Goal: Transaction & Acquisition: Purchase product/service

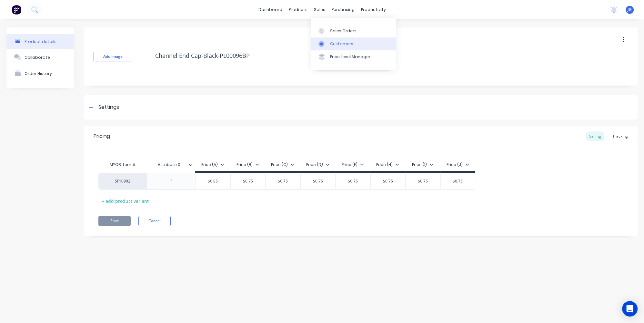
click at [334, 47] on link "Customers" at bounding box center [354, 43] width 86 height 13
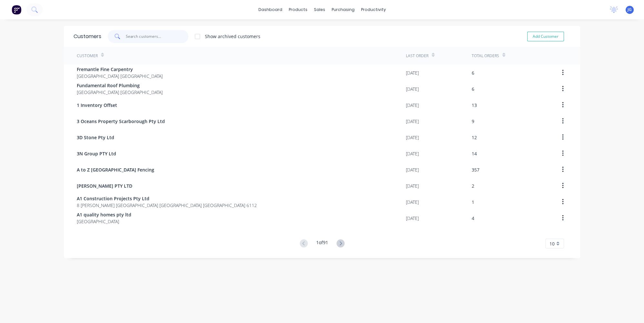
click at [161, 32] on input "text" at bounding box center [157, 36] width 63 height 13
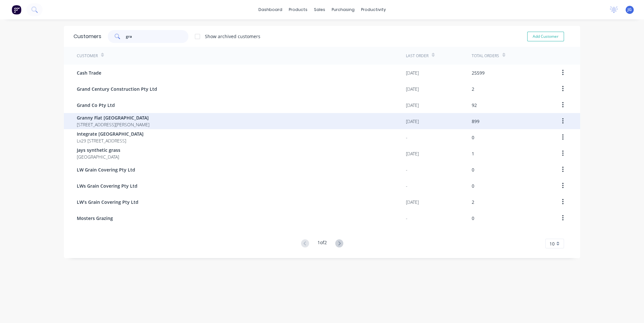
type input "gra"
click at [97, 125] on span "92 McCoy st Booragoon Western Australia Australia" at bounding box center [113, 124] width 73 height 7
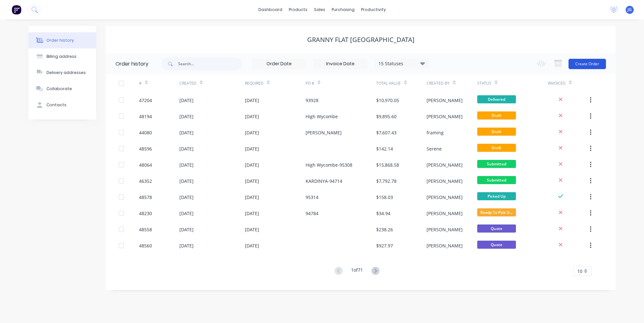
click at [595, 63] on button "Create Order" at bounding box center [587, 64] width 37 height 10
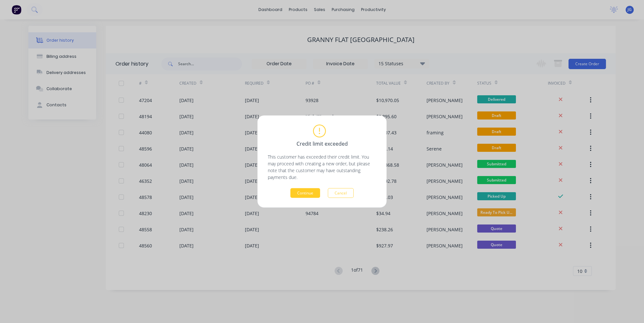
click at [300, 194] on button "Continue" at bounding box center [305, 193] width 30 height 10
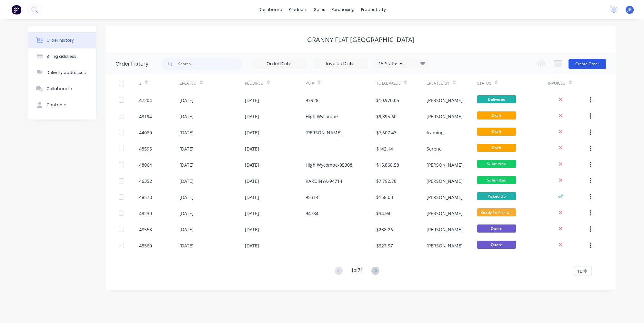
click at [581, 66] on button "Create Order" at bounding box center [587, 64] width 37 height 10
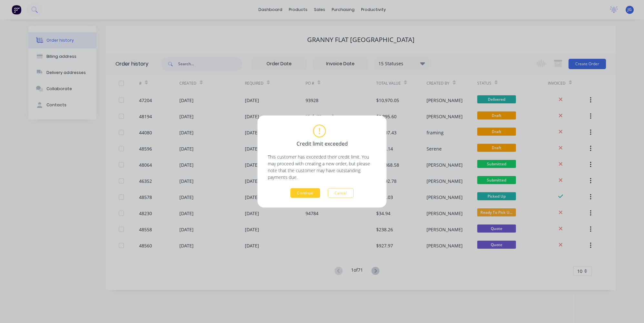
click at [311, 191] on button "Continue" at bounding box center [305, 193] width 30 height 10
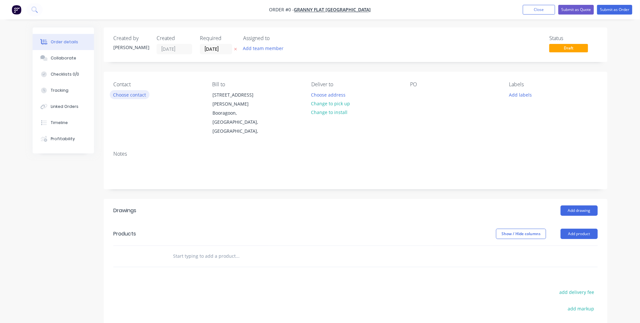
click at [129, 91] on button "Choose contact" at bounding box center [130, 94] width 40 height 9
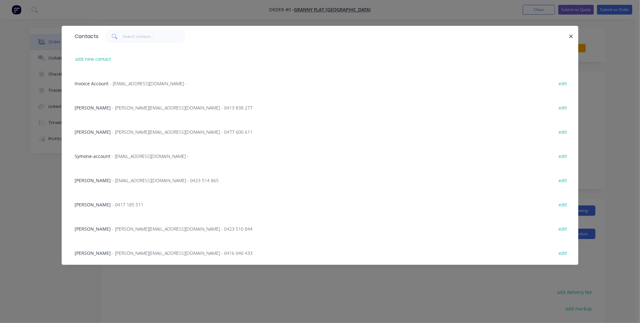
click at [101, 131] on span "Karl Chandler" at bounding box center [93, 132] width 36 height 6
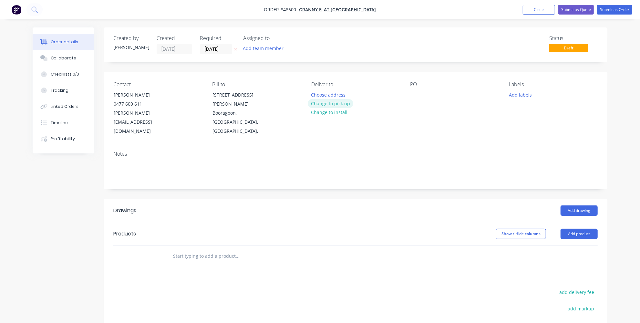
click at [341, 106] on button "Change to pick up" at bounding box center [331, 103] width 46 height 9
click at [416, 98] on div at bounding box center [415, 94] width 10 height 9
paste div
click at [416, 93] on div "95343" at bounding box center [421, 94] width 23 height 9
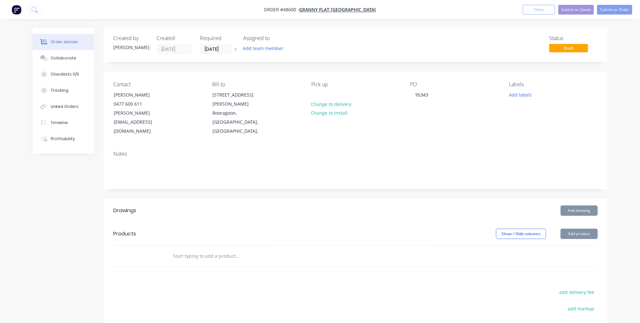
click at [366, 222] on header "Products Show / Hide columns Add product" at bounding box center [356, 233] width 504 height 23
click at [575, 229] on button "Add product" at bounding box center [578, 234] width 37 height 10
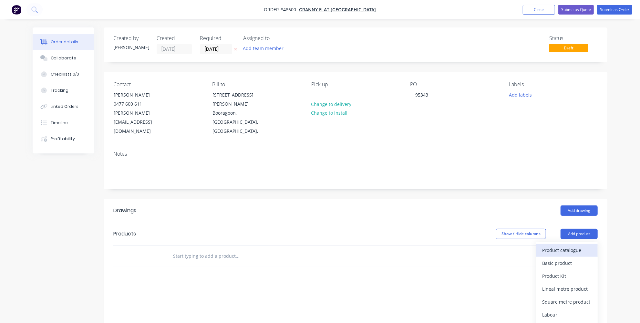
click at [560, 245] on div "Product catalogue" at bounding box center [567, 249] width 50 height 9
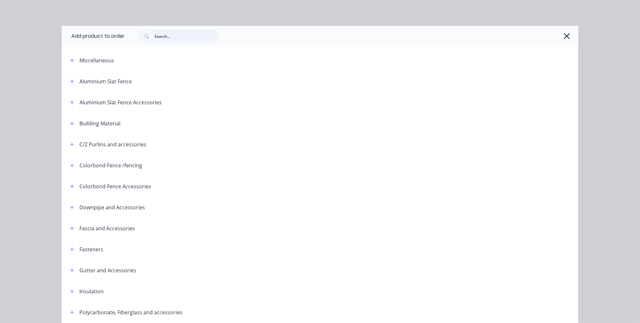
click at [158, 37] on input "text" at bounding box center [186, 36] width 64 height 13
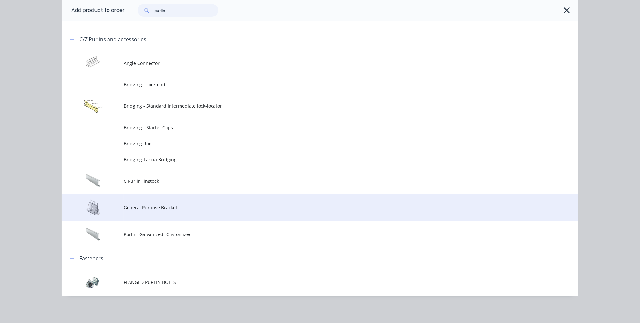
scroll to position [43, 0]
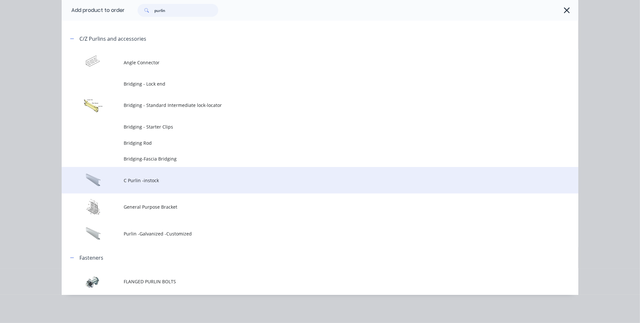
type input "purlin"
click at [156, 180] on span "C Purlin -instock" at bounding box center [305, 180] width 363 height 7
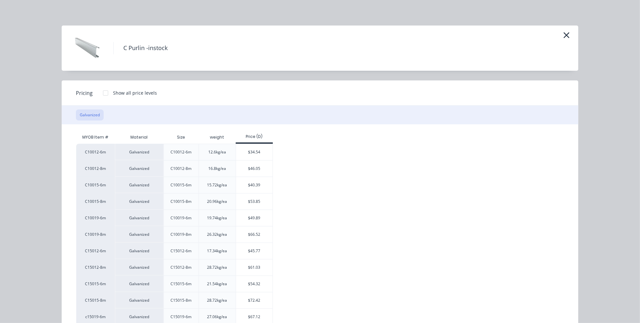
scroll to position [0, 0]
click at [570, 35] on div "C Purlin -instock" at bounding box center [320, 48] width 516 height 45
click at [566, 36] on icon "button" at bounding box center [566, 35] width 7 height 9
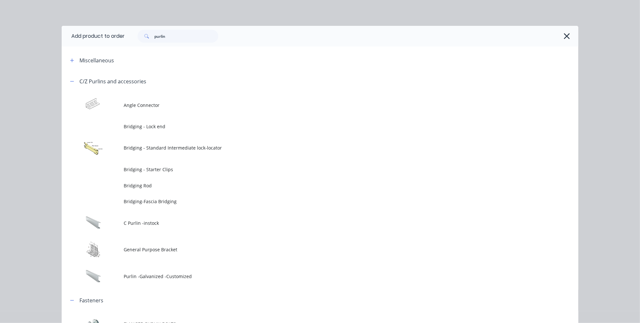
scroll to position [43, 0]
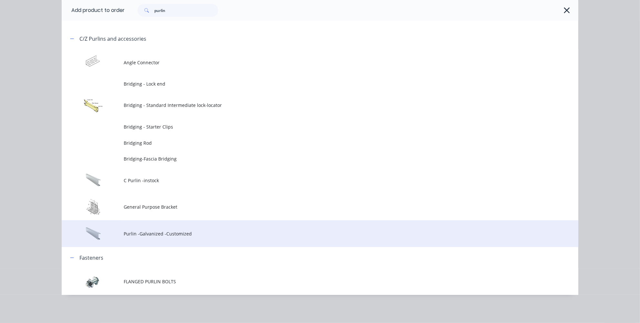
click at [164, 239] on td "Purlin -Galvanized -Customized" at bounding box center [351, 233] width 454 height 27
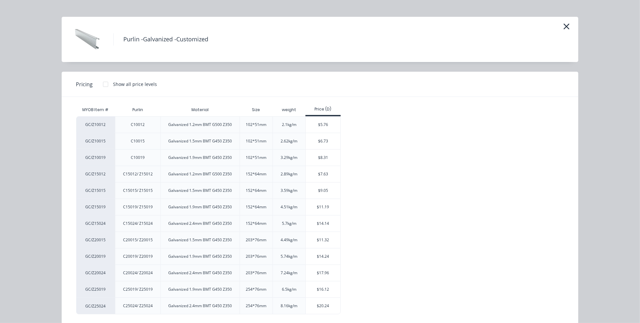
scroll to position [16, 0]
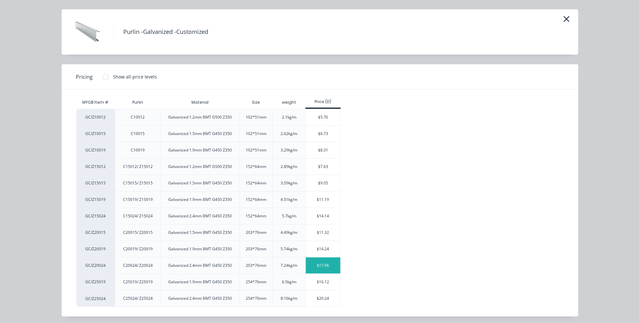
click at [321, 260] on div "$17.96" at bounding box center [323, 265] width 35 height 16
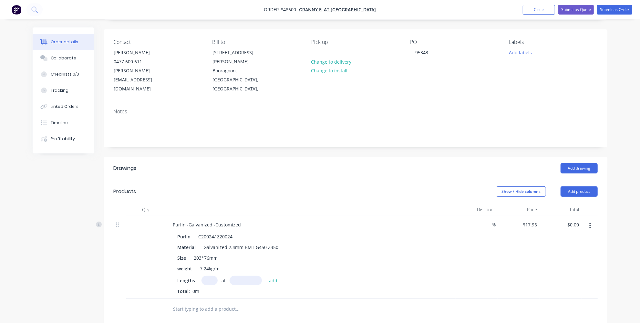
scroll to position [88, 0]
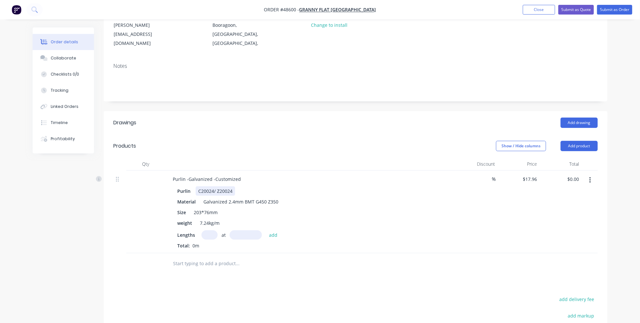
click at [233, 186] on div "C20024/ Z20024" at bounding box center [215, 190] width 39 height 9
click at [210, 230] on input "text" at bounding box center [209, 234] width 16 height 9
type input "2"
click at [234, 230] on input "text" at bounding box center [245, 234] width 32 height 9
type input "4000mm"
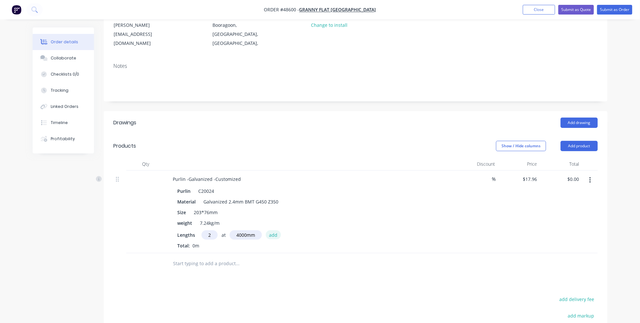
click at [272, 230] on button "add" at bounding box center [273, 234] width 15 height 9
type input "$143.68"
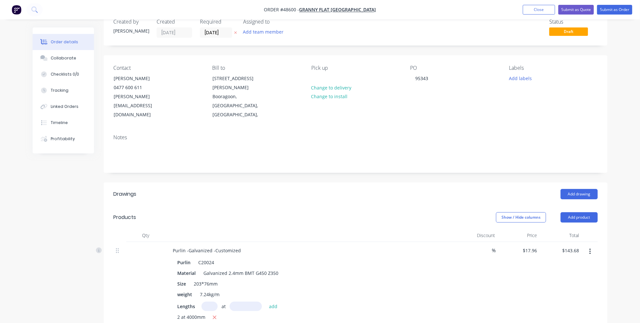
scroll to position [0, 0]
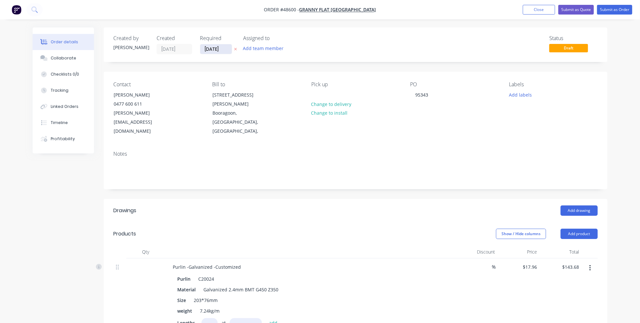
click at [225, 50] on input "28/08/25" at bounding box center [216, 49] width 32 height 10
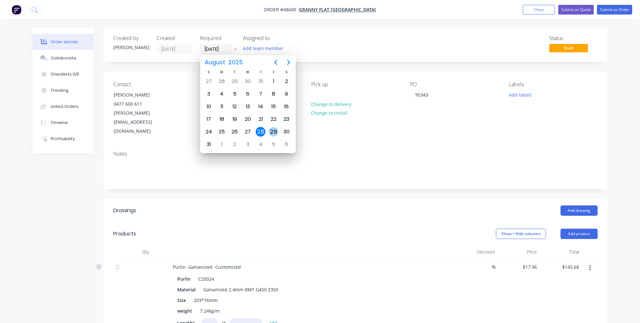
click at [271, 130] on div "29" at bounding box center [274, 132] width 10 height 10
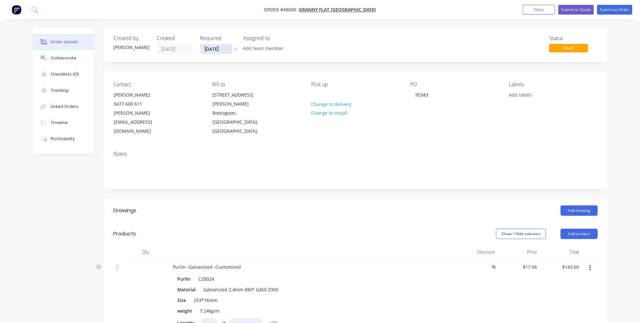
click at [227, 46] on input "29/08/25" at bounding box center [216, 49] width 32 height 10
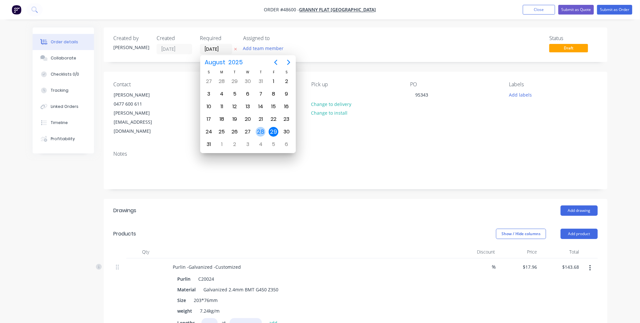
click at [262, 127] on div "28" at bounding box center [261, 132] width 10 height 10
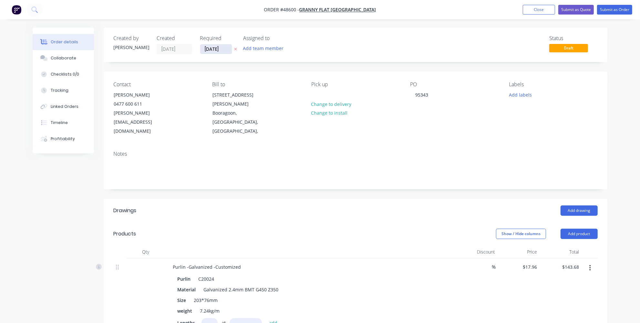
click at [223, 49] on input "28/08/25" at bounding box center [216, 49] width 32 height 10
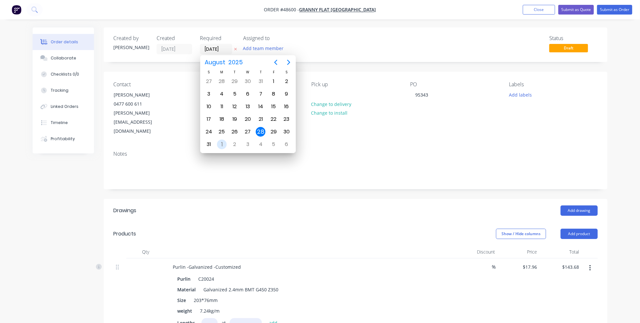
click at [225, 139] on div "1" at bounding box center [222, 144] width 10 height 10
type input "01/09/25"
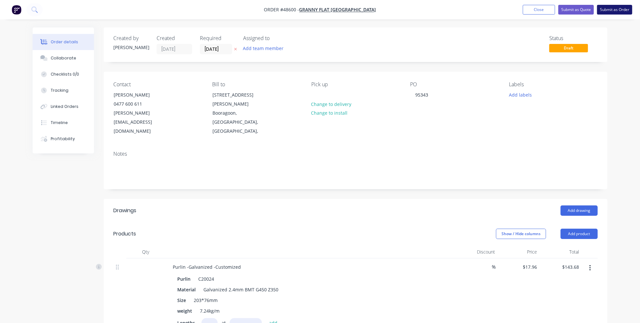
click at [607, 11] on button "Submit as Order" at bounding box center [614, 10] width 35 height 10
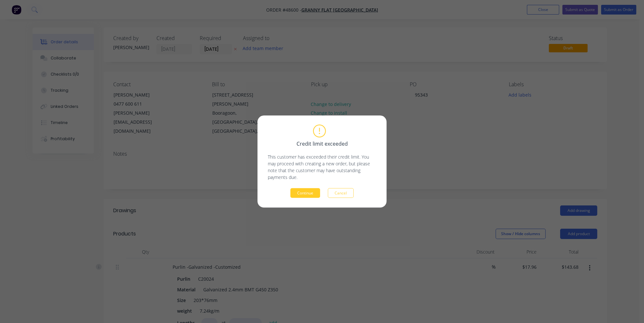
click at [308, 193] on button "Continue" at bounding box center [305, 193] width 30 height 10
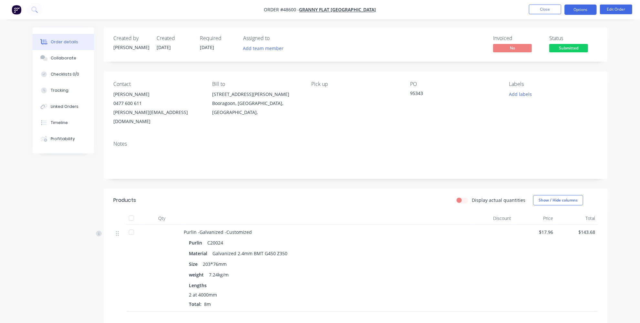
click at [578, 11] on button "Options" at bounding box center [580, 10] width 32 height 10
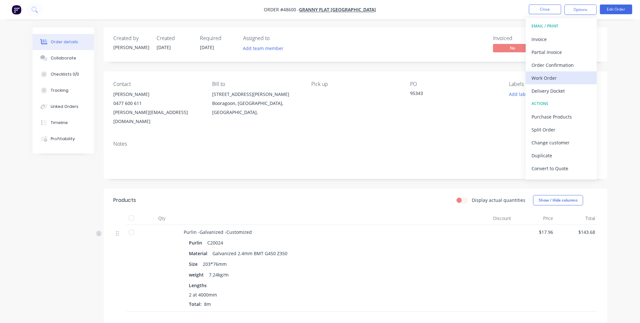
click at [544, 77] on div "Work Order" at bounding box center [560, 77] width 59 height 9
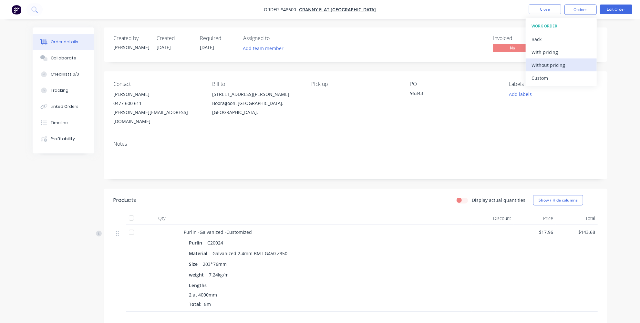
click at [547, 63] on div "Without pricing" at bounding box center [560, 64] width 59 height 9
click at [633, 98] on div "Order details Collaborate Checklists 0/0 Tracking Linked Orders Timeline Profit…" at bounding box center [320, 206] width 640 height 412
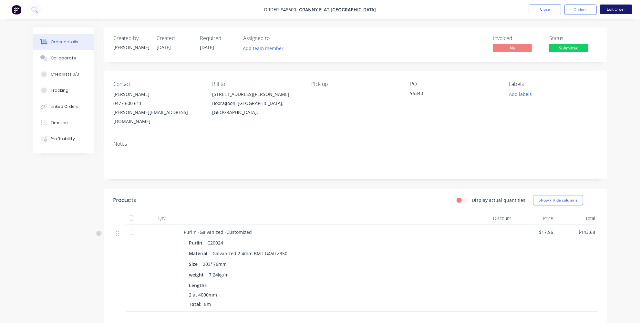
click at [604, 12] on button "Edit Order" at bounding box center [616, 10] width 32 height 10
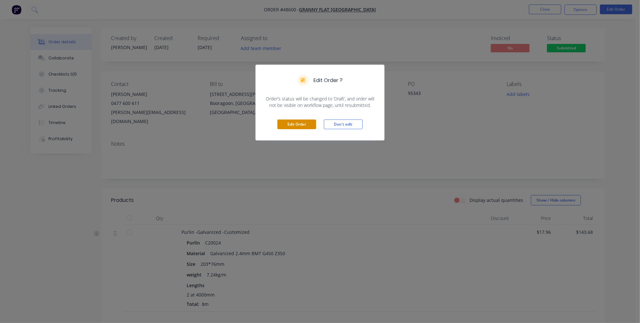
click at [295, 126] on button "Edit Order" at bounding box center [296, 124] width 39 height 10
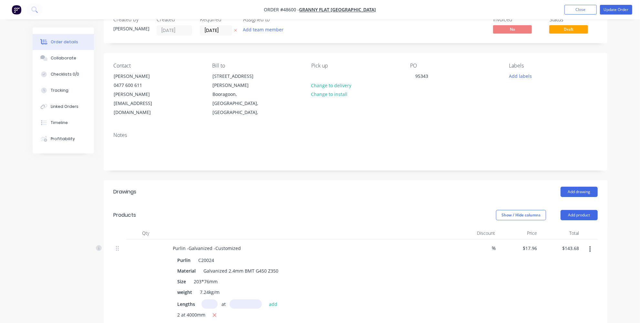
scroll to position [29, 0]
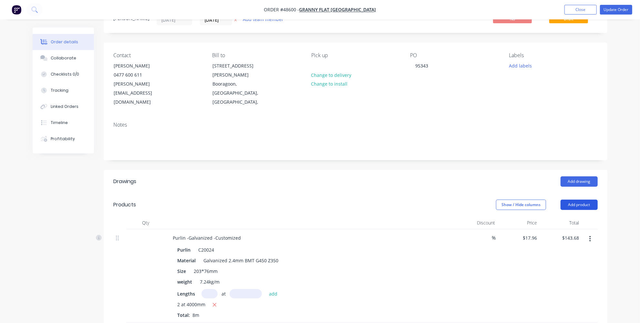
click at [585, 199] on button "Add product" at bounding box center [578, 204] width 37 height 10
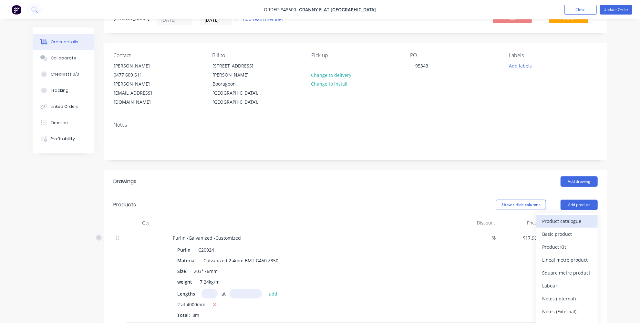
click at [580, 216] on div "Product catalogue" at bounding box center [567, 220] width 50 height 9
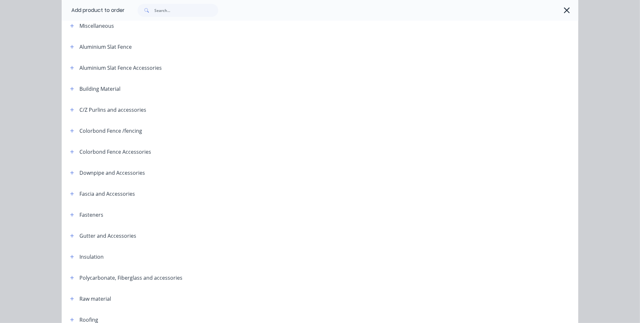
scroll to position [28, 0]
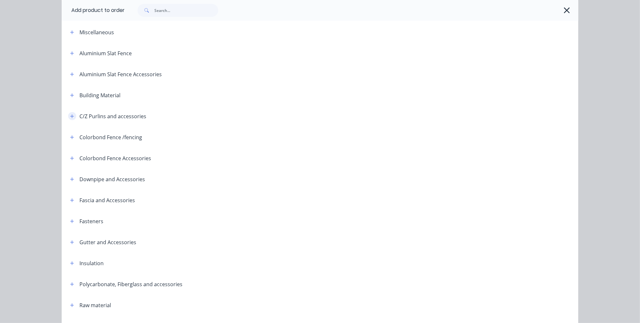
click at [71, 115] on icon "button" at bounding box center [72, 116] width 4 height 5
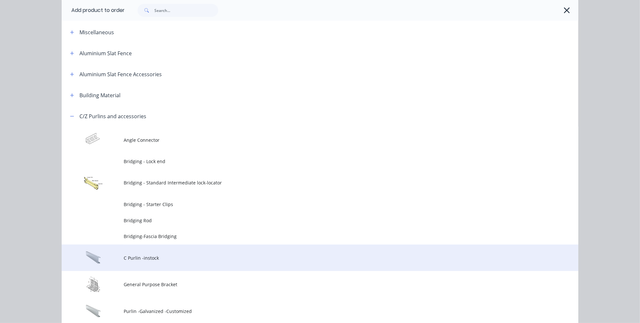
click at [143, 263] on td "C Purlin -instock" at bounding box center [351, 257] width 454 height 27
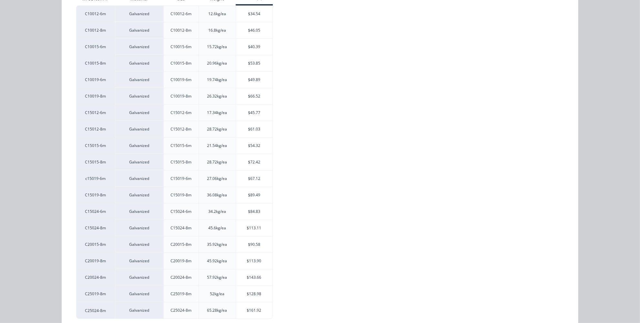
scroll to position [147, 0]
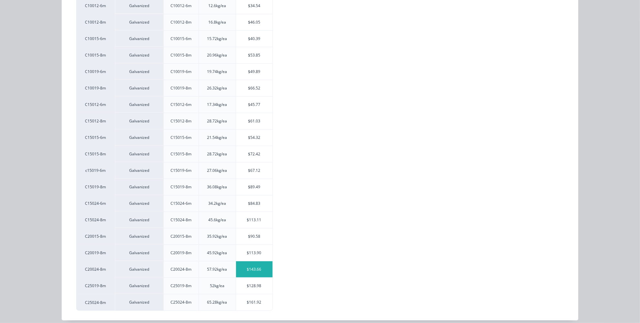
click at [250, 263] on div "$143.66" at bounding box center [254, 269] width 36 height 16
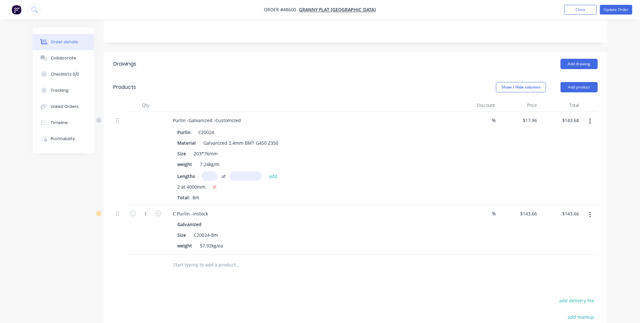
click at [588, 116] on button "button" at bounding box center [589, 122] width 15 height 12
click at [547, 172] on div "Delete" at bounding box center [567, 176] width 50 height 9
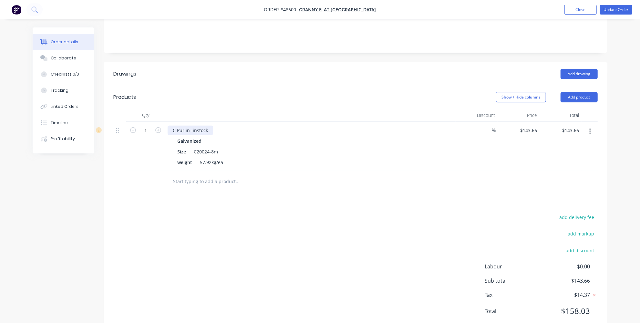
click at [211, 126] on div "C Purlin -instock" at bounding box center [191, 130] width 46 height 9
click at [211, 126] on div "C Purlin -instock cut @" at bounding box center [197, 130] width 59 height 9
click at [219, 126] on div "C Purlin -instock cut @" at bounding box center [197, 130] width 59 height 9
click at [268, 232] on div "add delivery fee add markup add discount Labour $0.00 Sub total $143.66 Tax $14…" at bounding box center [355, 268] width 484 height 110
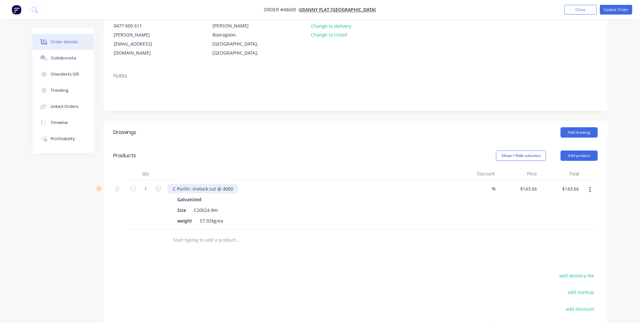
click at [232, 184] on div "C Purlin -instock cut @ 4000" at bounding box center [203, 188] width 71 height 9
click at [241, 231] on div "Drawings Add drawing Products Show / Hide columns Add product Qty Discount Pric…" at bounding box center [356, 256] width 504 height 270
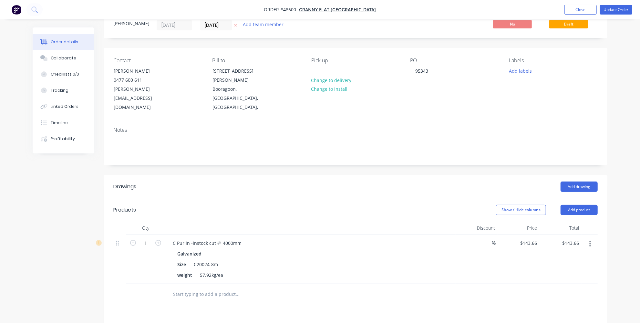
scroll to position [0, 0]
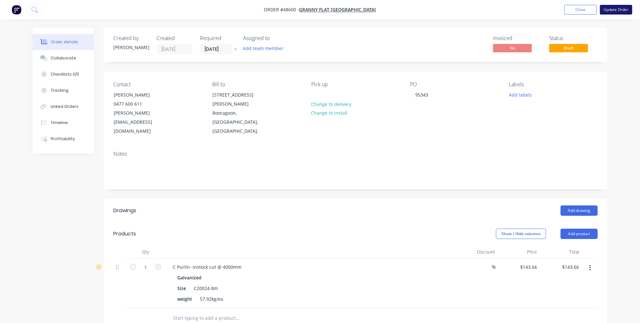
click at [626, 13] on button "Update Order" at bounding box center [616, 10] width 32 height 10
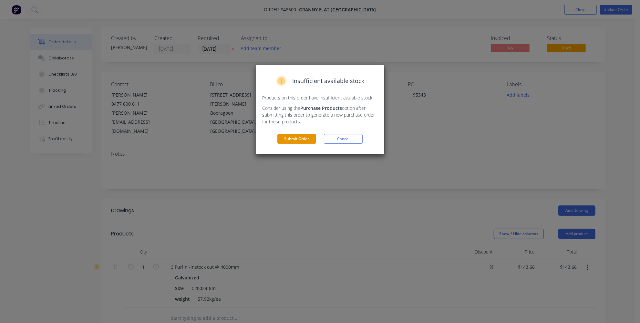
click at [299, 138] on button "Submit Order" at bounding box center [296, 139] width 39 height 10
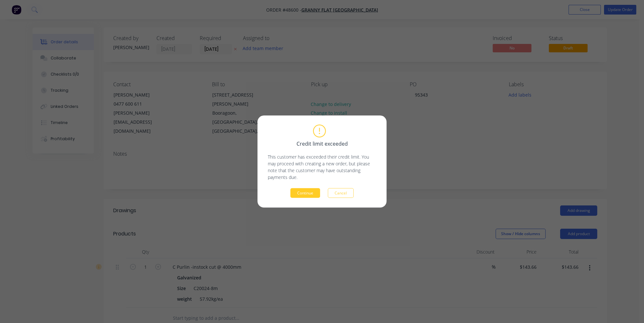
click at [308, 189] on button "Continue" at bounding box center [305, 193] width 30 height 10
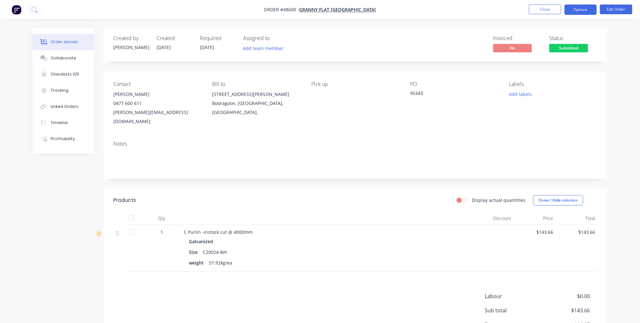
click at [580, 11] on button "Options" at bounding box center [580, 10] width 32 height 10
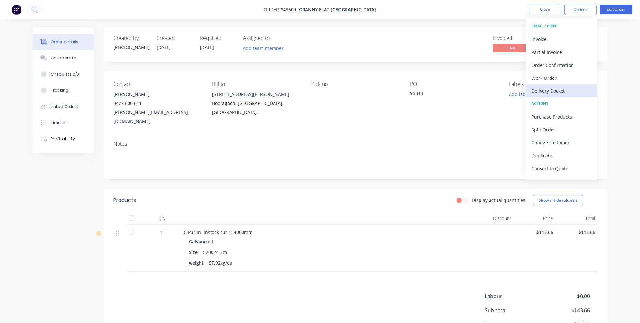
click at [546, 93] on div "Delivery Docket" at bounding box center [560, 90] width 59 height 9
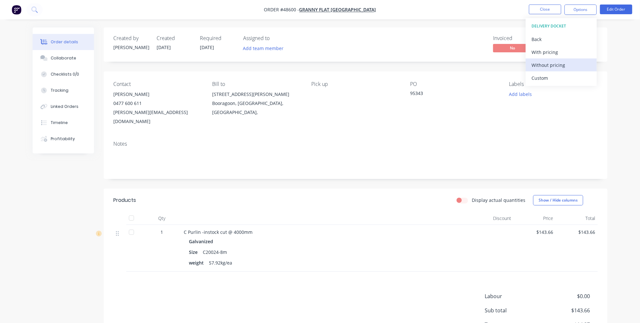
click at [548, 66] on div "Without pricing" at bounding box center [560, 64] width 59 height 9
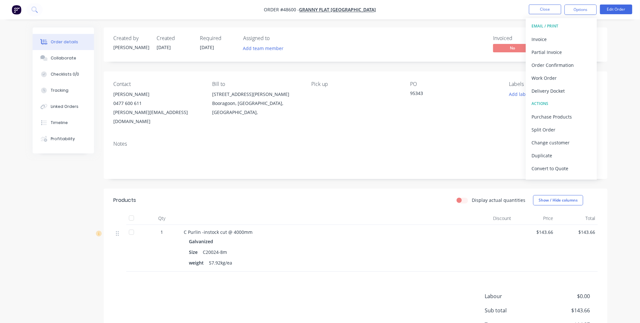
click at [207, 48] on span "01/09/25" at bounding box center [207, 47] width 14 height 6
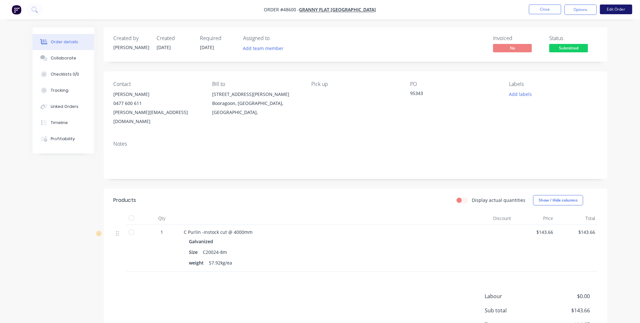
click at [626, 7] on button "Edit Order" at bounding box center [616, 10] width 32 height 10
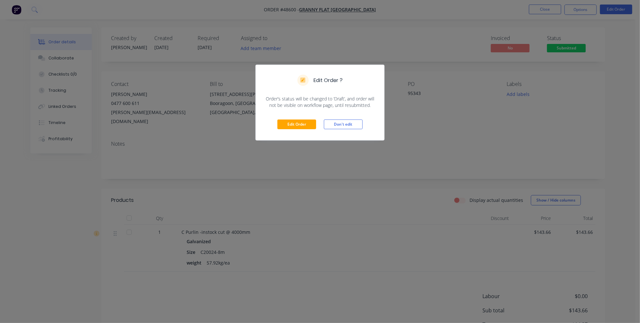
click at [356, 169] on div "Edit Order ? Order’s status will be changed to ‘Draft’, and order will not be v…" at bounding box center [320, 161] width 640 height 323
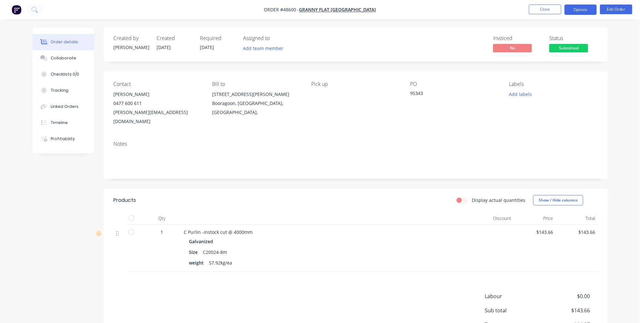
click at [588, 6] on button "Options" at bounding box center [580, 10] width 32 height 10
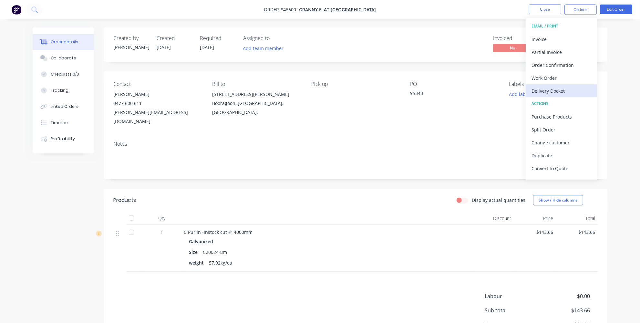
click at [556, 90] on div "Delivery Docket" at bounding box center [560, 90] width 59 height 9
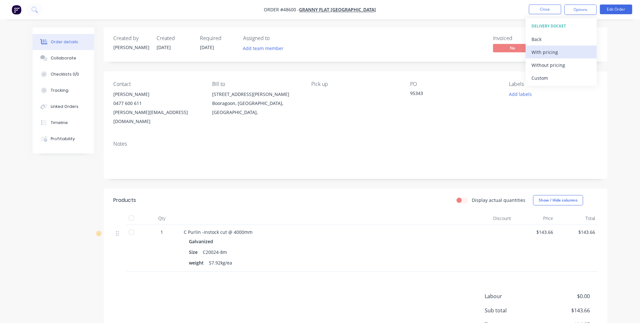
click at [544, 51] on div "With pricing" at bounding box center [560, 51] width 59 height 9
click at [192, 196] on div "Products" at bounding box center [164, 200] width 103 height 10
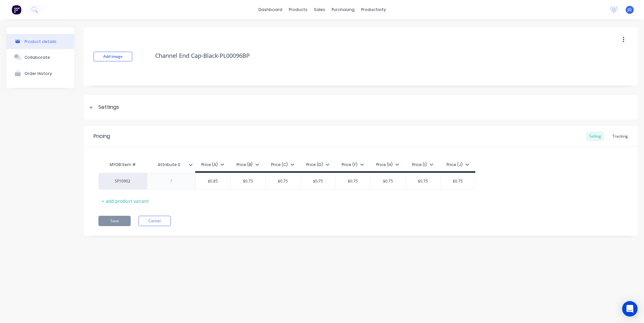
click at [464, 256] on div "Product details Collaborate Order History Add image Channel End Cap-Black-PL000…" at bounding box center [322, 164] width 644 height 290
click at [326, 26] on link "Sales Orders" at bounding box center [354, 30] width 86 height 13
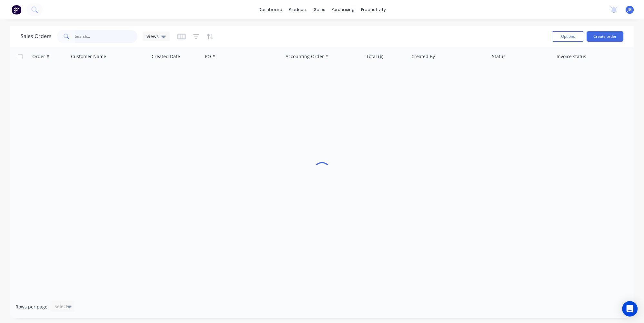
drag, startPoint x: 131, startPoint y: 36, endPoint x: 134, endPoint y: 39, distance: 3.9
click at [131, 37] on input "text" at bounding box center [106, 36] width 63 height 13
paste input "45231"
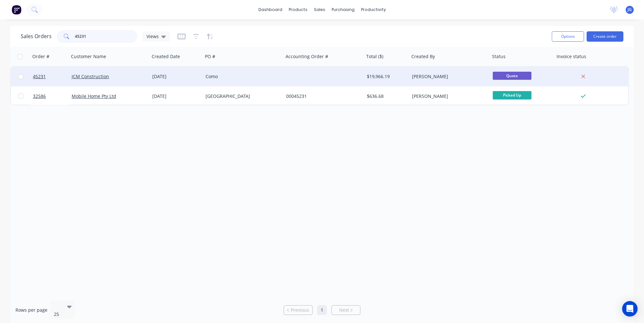
type input "45231"
click at [251, 77] on div "Como" at bounding box center [242, 76] width 72 height 6
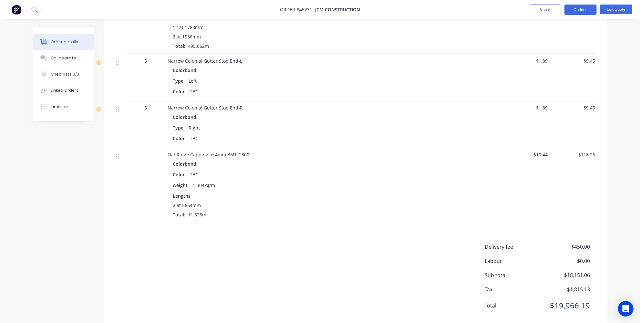
scroll to position [1162, 0]
